Goal: Information Seeking & Learning: Learn about a topic

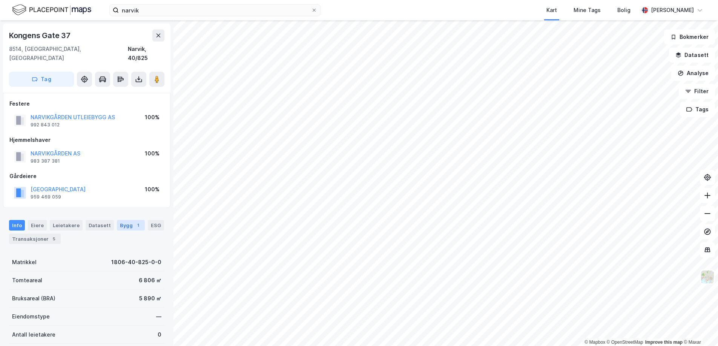
click at [128, 220] on div "Bygg 1" at bounding box center [131, 225] width 28 height 11
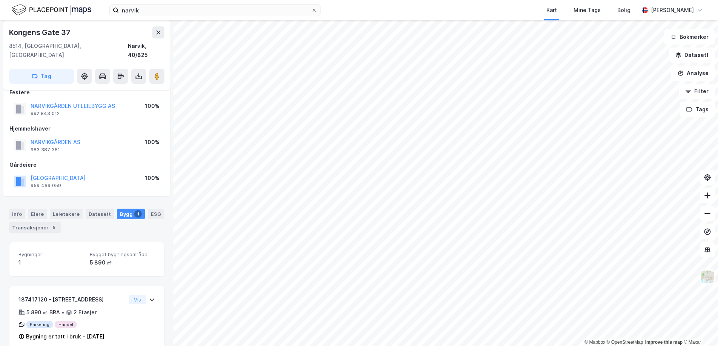
scroll to position [16, 0]
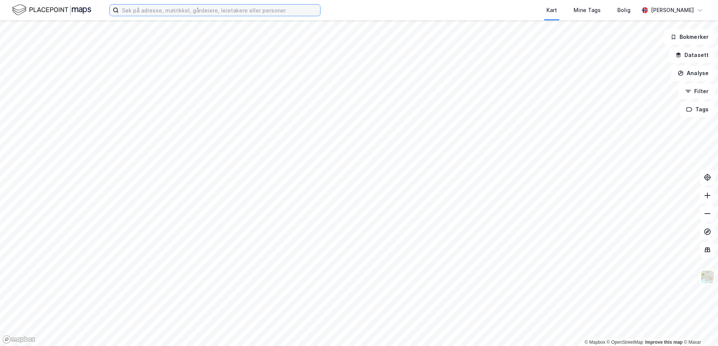
click at [159, 14] on input at bounding box center [219, 10] width 201 height 11
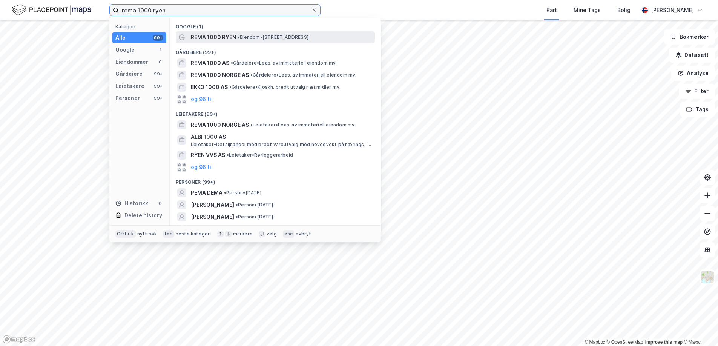
type input "rema 1000 ryen"
click at [298, 35] on span "• Eiendom • [STREET_ADDRESS]" at bounding box center [272, 37] width 71 height 6
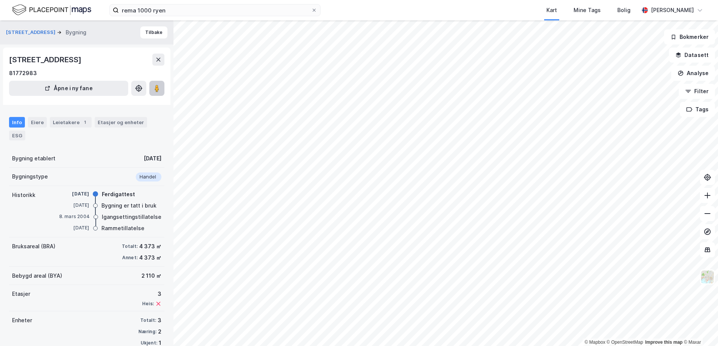
click at [154, 87] on icon at bounding box center [157, 88] width 8 height 8
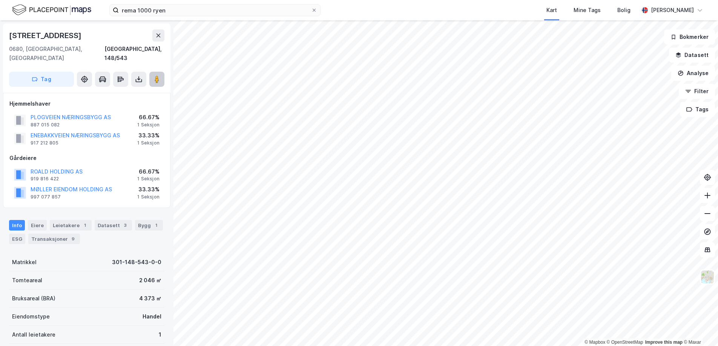
click at [158, 77] on button at bounding box center [156, 79] width 15 height 15
click at [143, 220] on div "Bygg 1" at bounding box center [149, 225] width 28 height 11
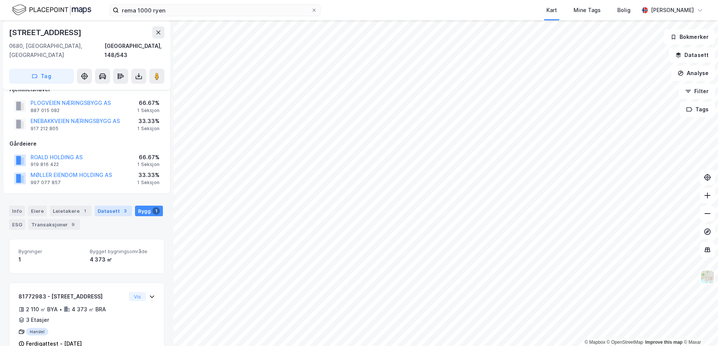
scroll to position [26, 0]
